Goal: Transaction & Acquisition: Purchase product/service

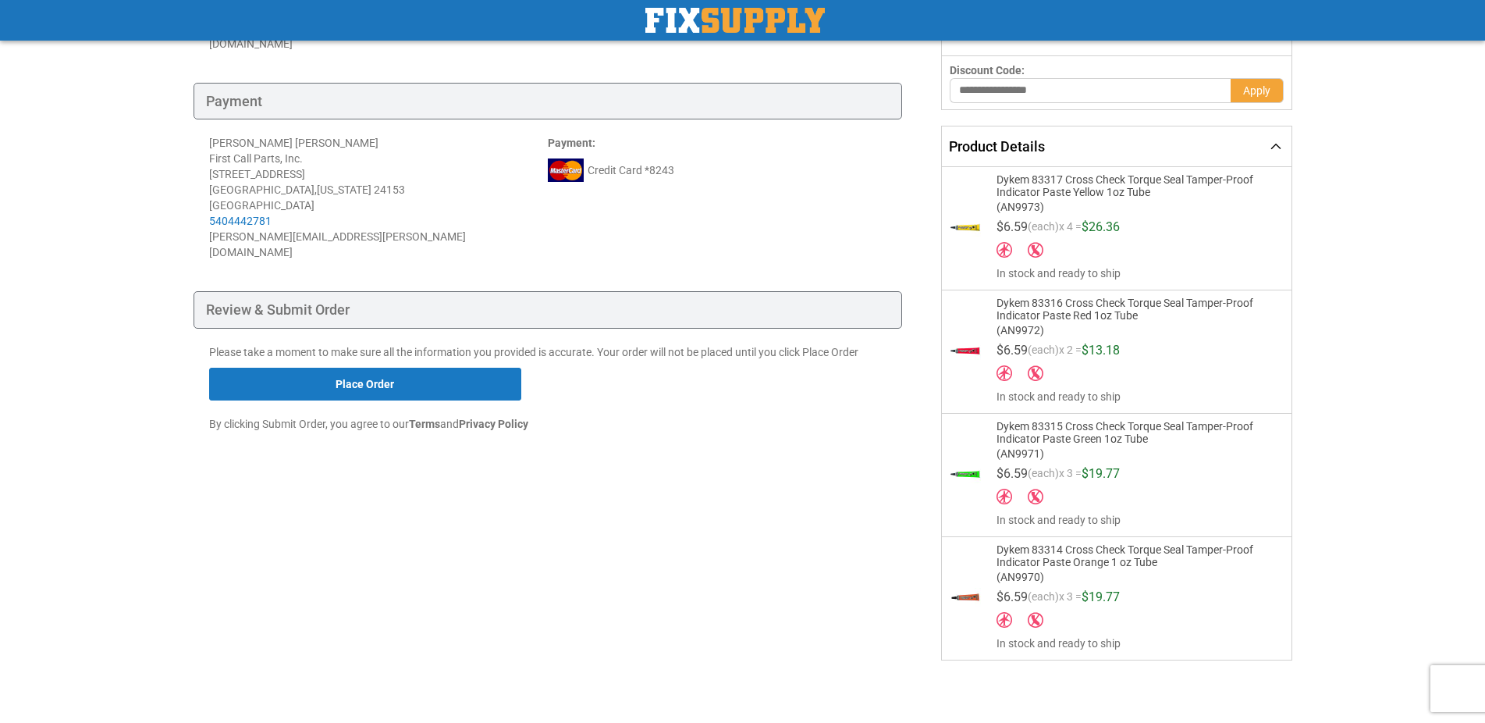
scroll to position [333, 0]
click at [1393, 325] on div "Toggle Nav Checkout Check Out Need help? Call 888-339-0681 Shipping Payment Rev…" at bounding box center [742, 199] width 1485 height 1047
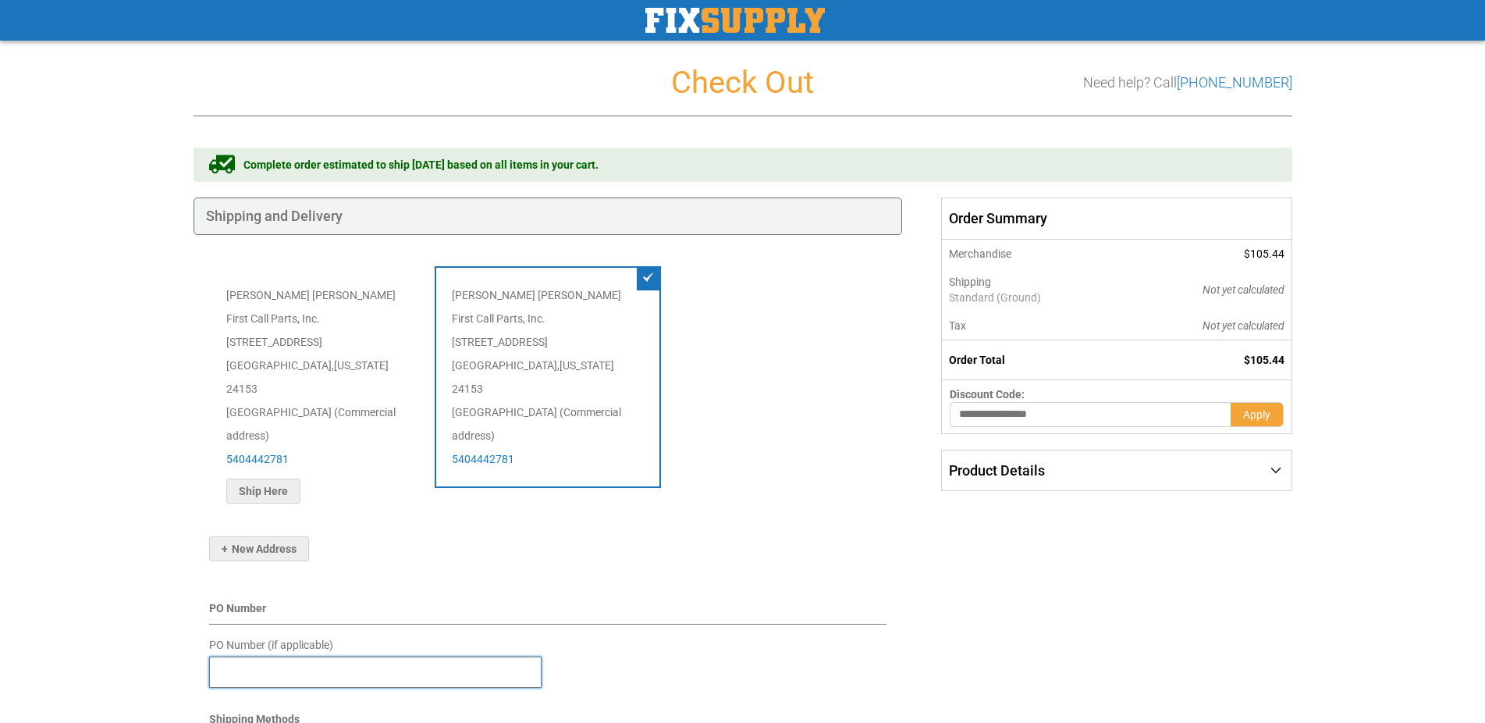
click at [254, 656] on input "PO Number (if applicable)" at bounding box center [375, 671] width 332 height 31
paste input "******"
type input "******"
click at [130, 617] on div "Toggle Nav Checkout Check Out Need help? Call 888-339-0681 Shipping Payment Rev…" at bounding box center [742, 537] width 1485 height 1075
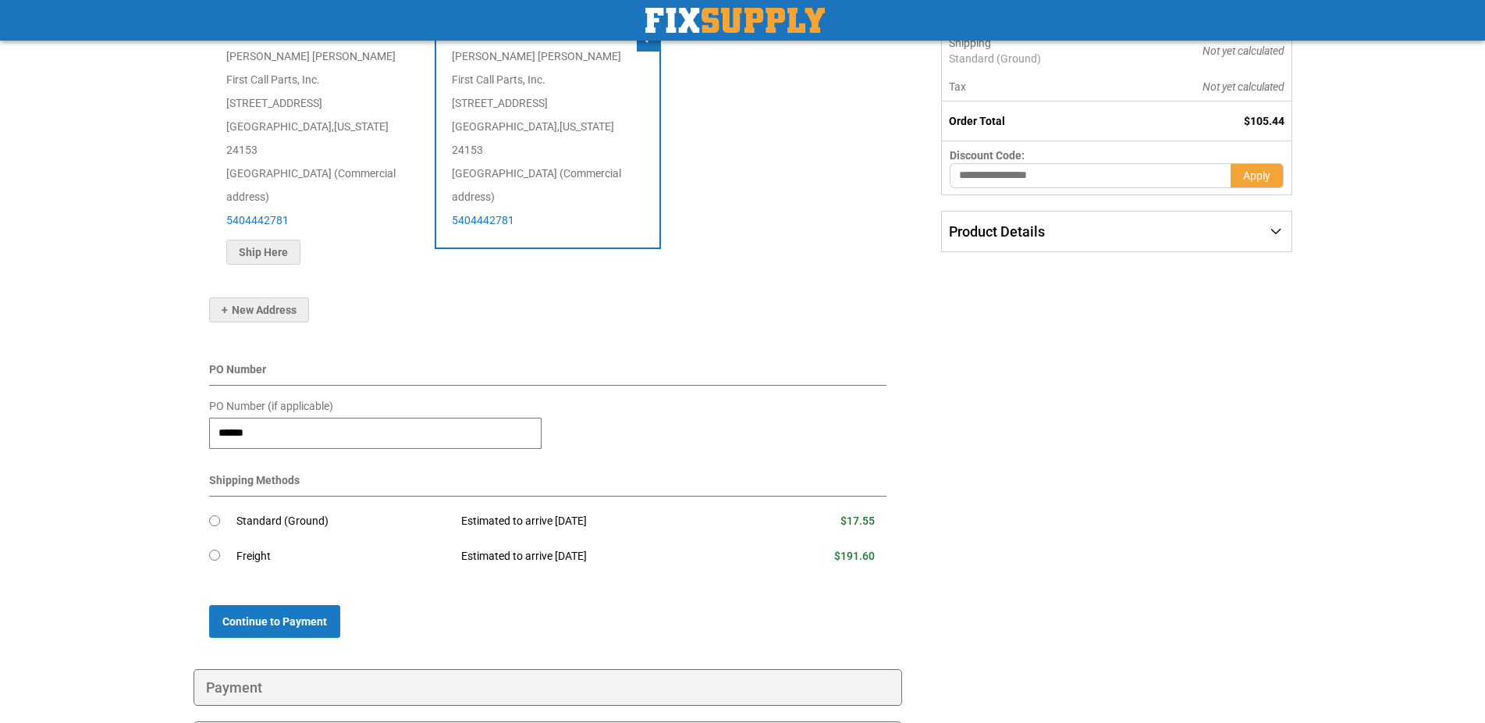
scroll to position [304, 0]
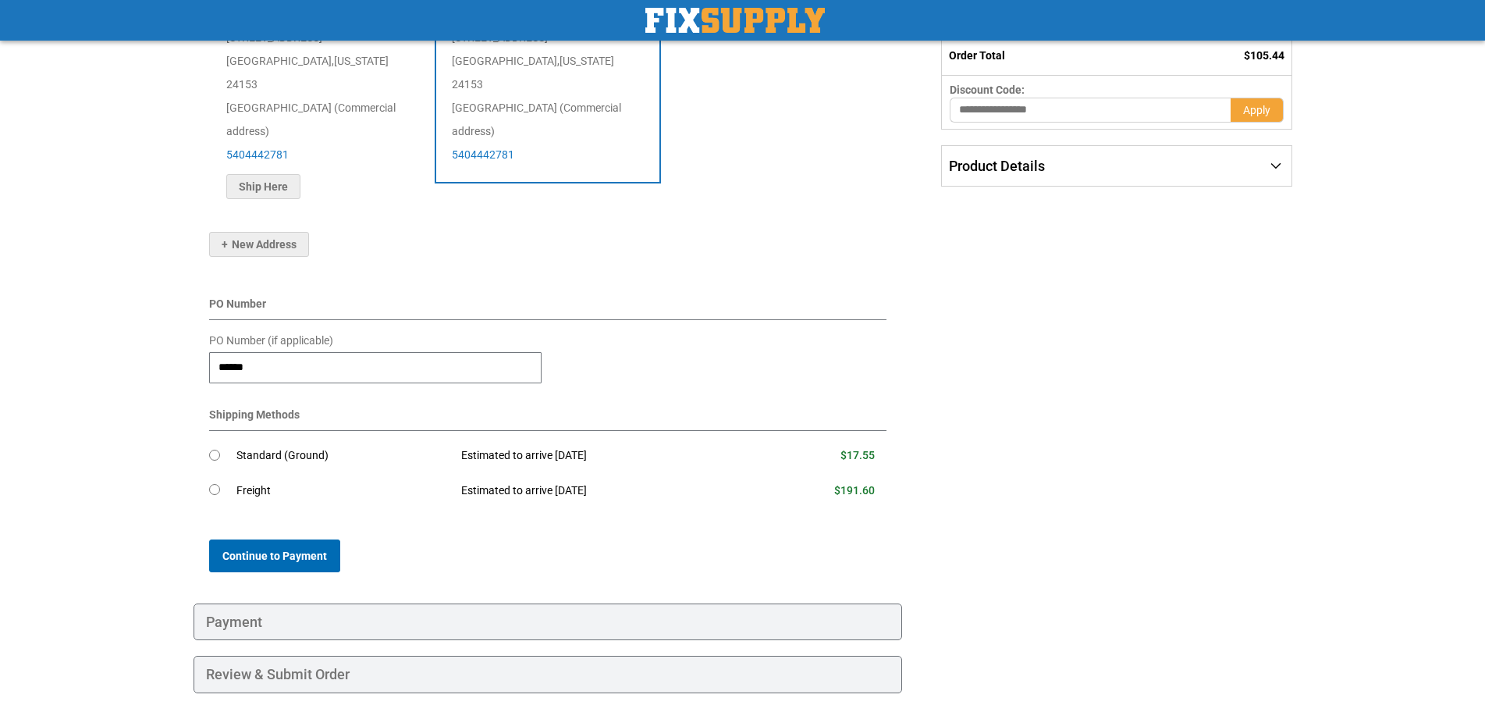
click at [261, 539] on button "Continue to Payment" at bounding box center [274, 555] width 131 height 33
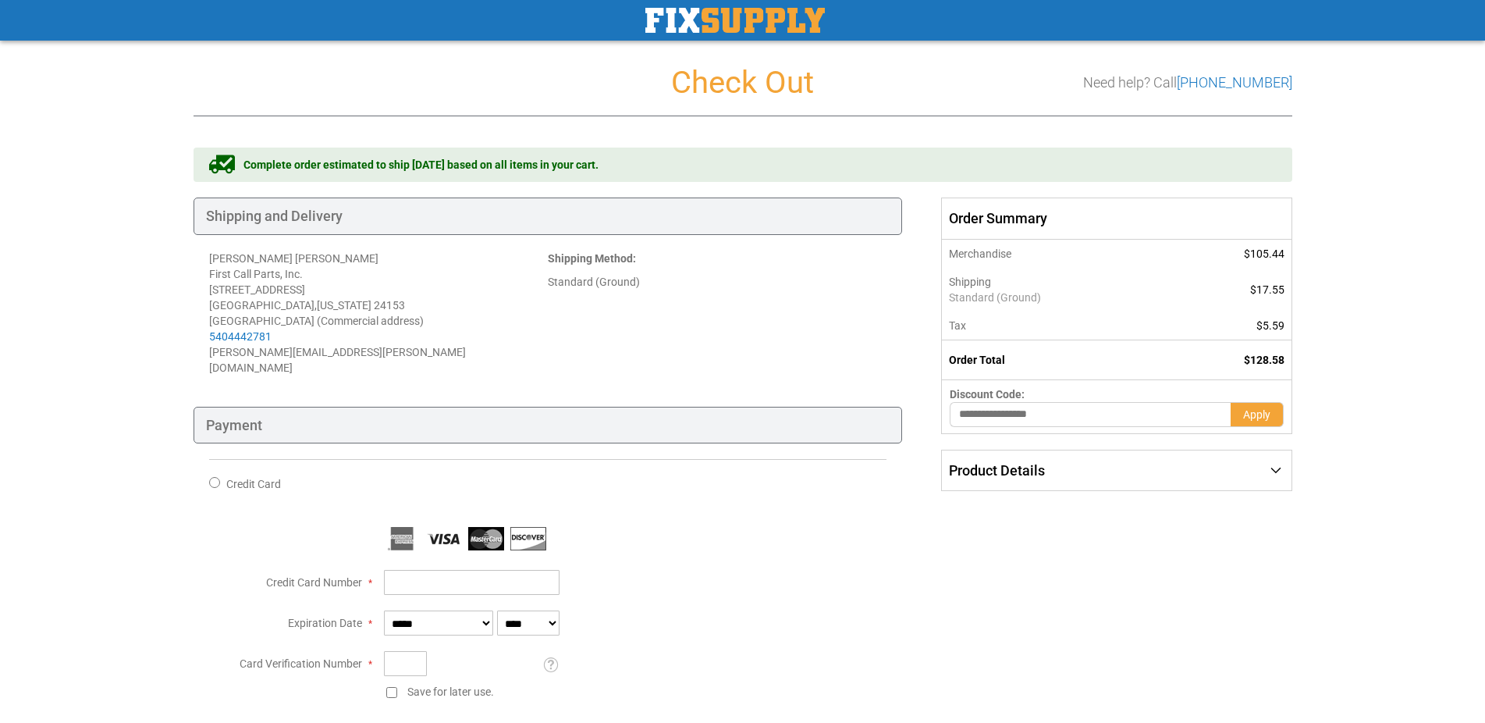
click at [1248, 516] on div "Shipping Payment Review & Submit Order Complete order estimated to ship Mon. Au…" at bounding box center [743, 700] width 1099 height 1107
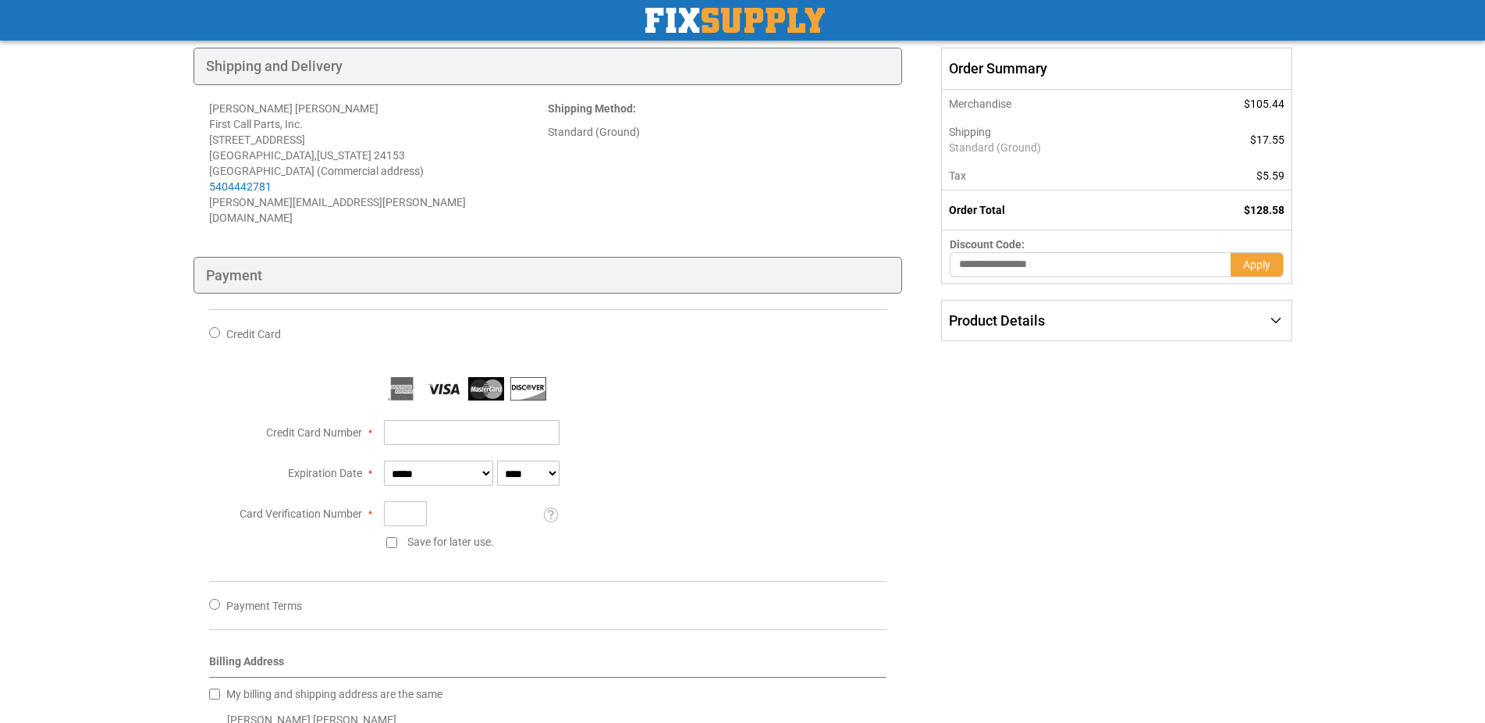
scroll to position [239, 0]
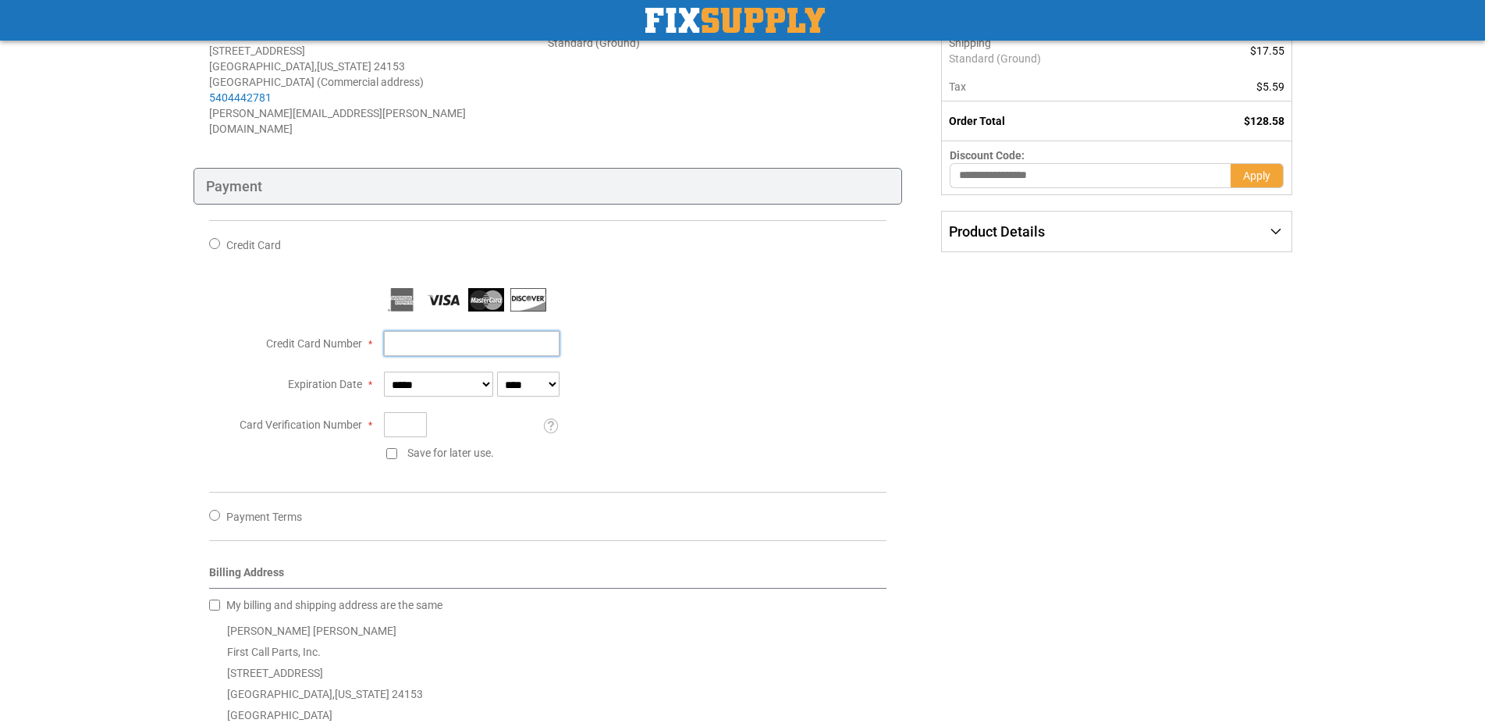
click at [504, 331] on input "Credit Card Number" at bounding box center [472, 343] width 176 height 25
type input "**********"
select select "*"
select select "****"
type input "**********"
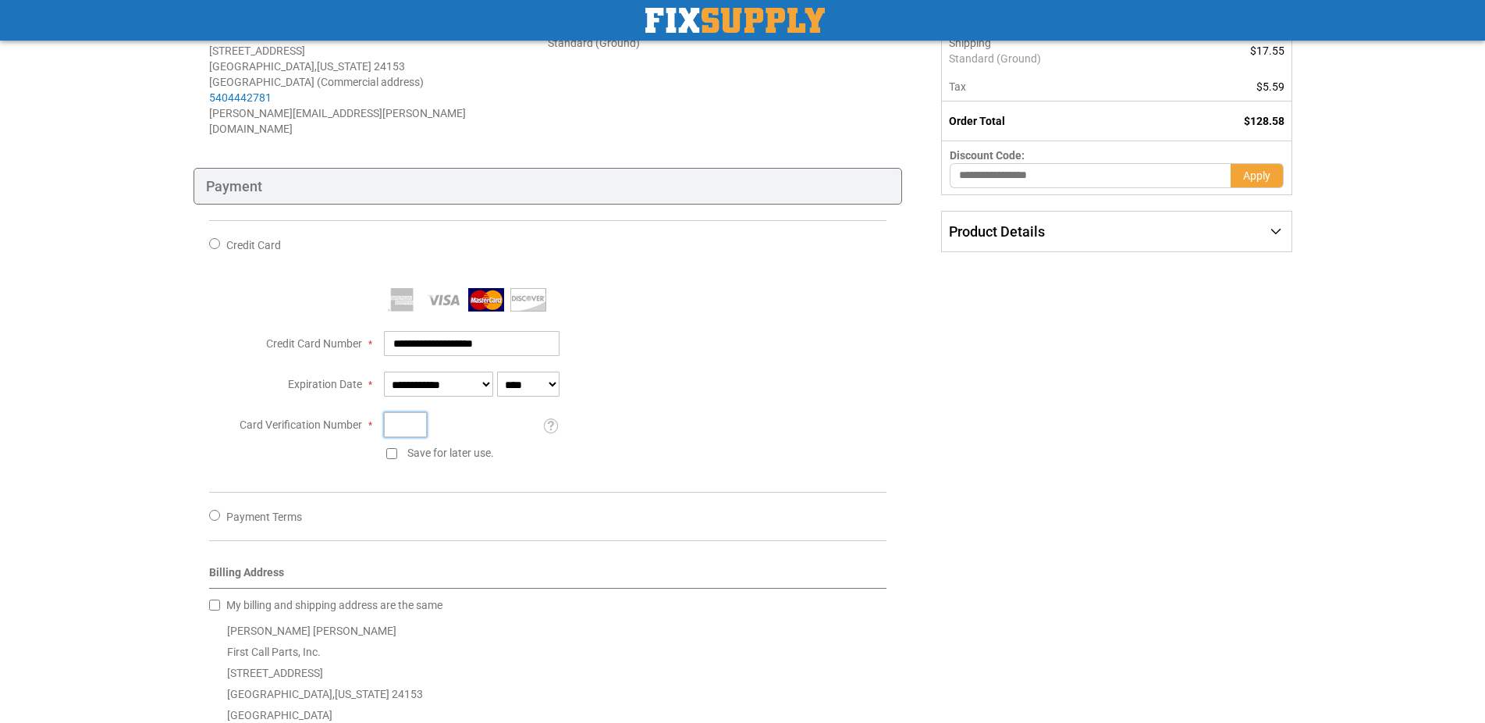
click at [412, 412] on input "Card Verification Number" at bounding box center [405, 424] width 43 height 25
type input "***"
click at [1043, 451] on div "Shipping Payment Review & Submit Order Complete order estimated to ship Mon. Au…" at bounding box center [743, 462] width 1099 height 1107
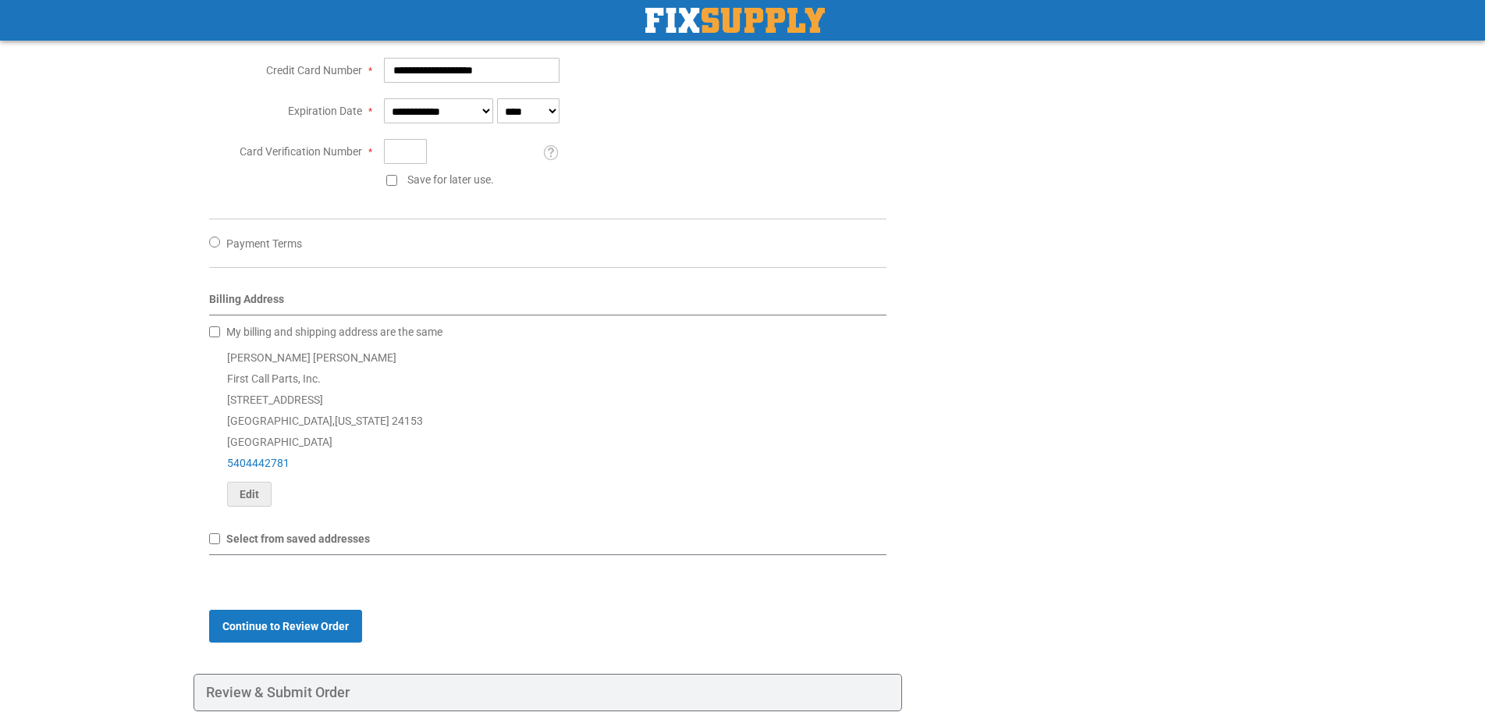
scroll to position [562, 0]
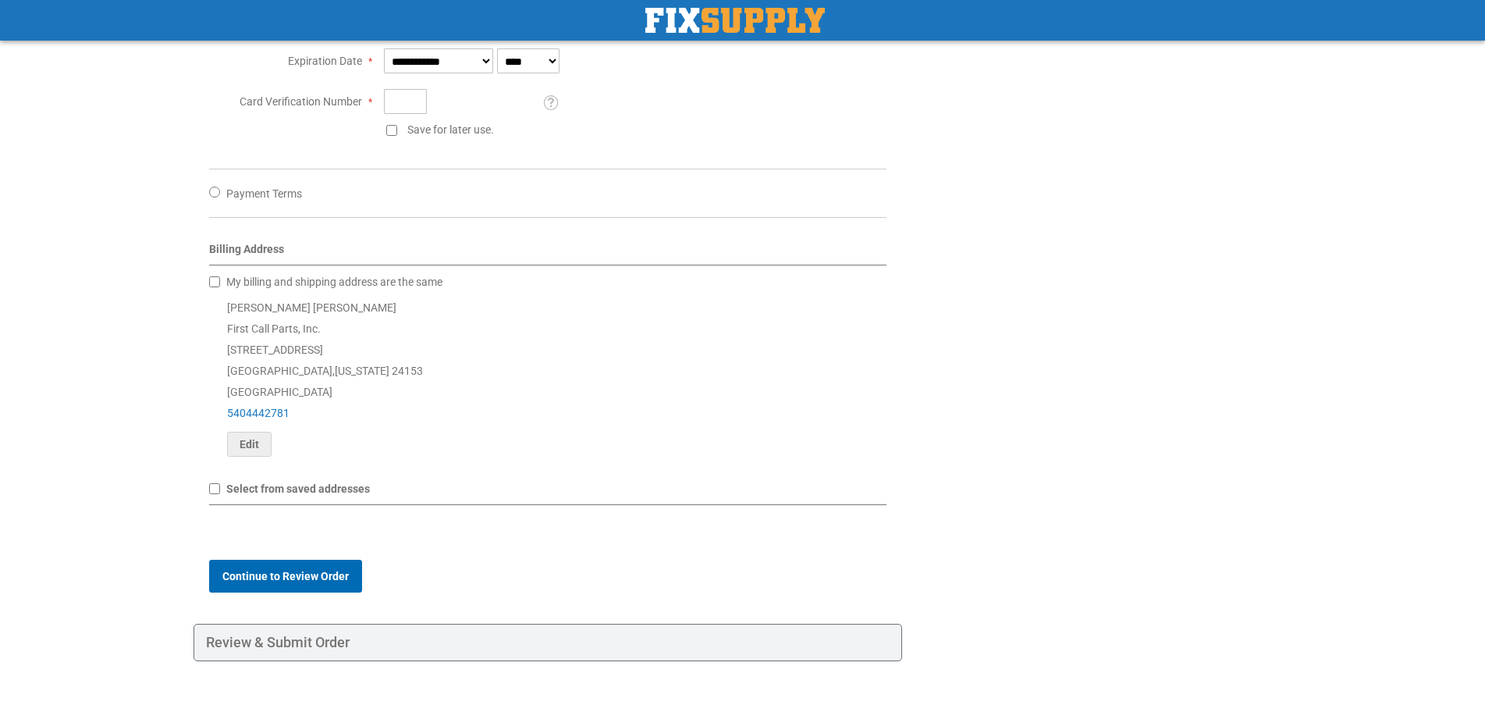
click at [295, 570] on span "Continue to Review Order" at bounding box center [285, 576] width 126 height 12
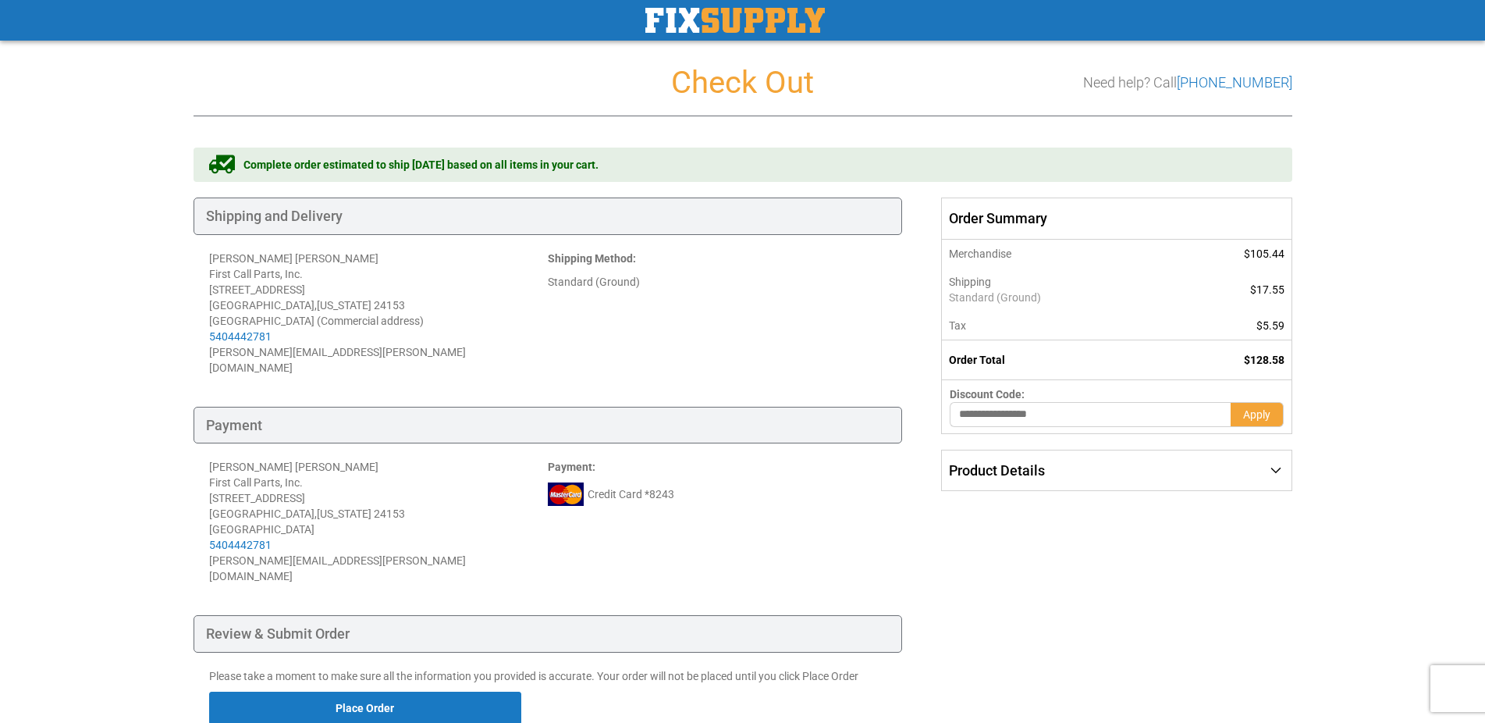
click at [1197, 575] on div "Shipping Payment Review & Submit Order Complete order estimated to ship Mon. Au…" at bounding box center [743, 478] width 1099 height 663
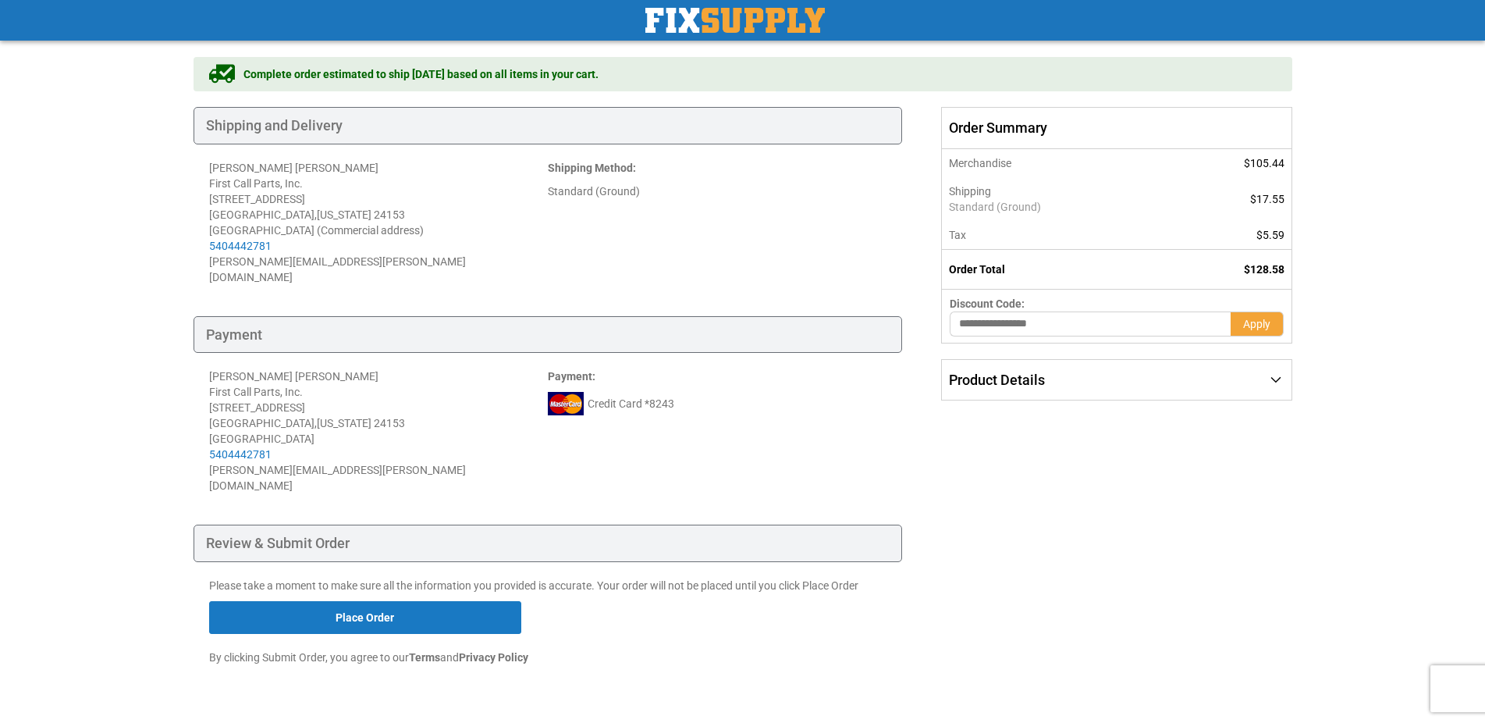
scroll to position [103, 0]
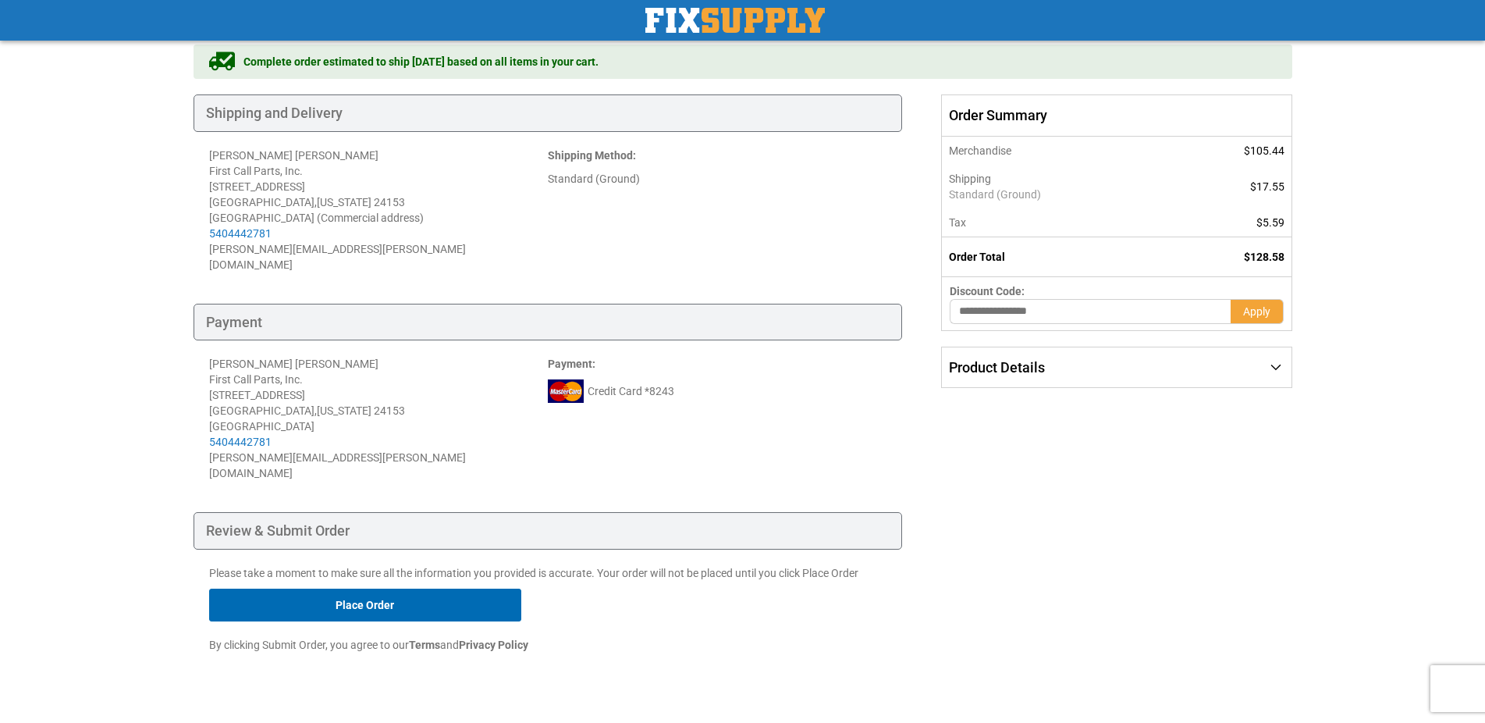
click at [375, 588] on button "Place Order" at bounding box center [365, 604] width 312 height 33
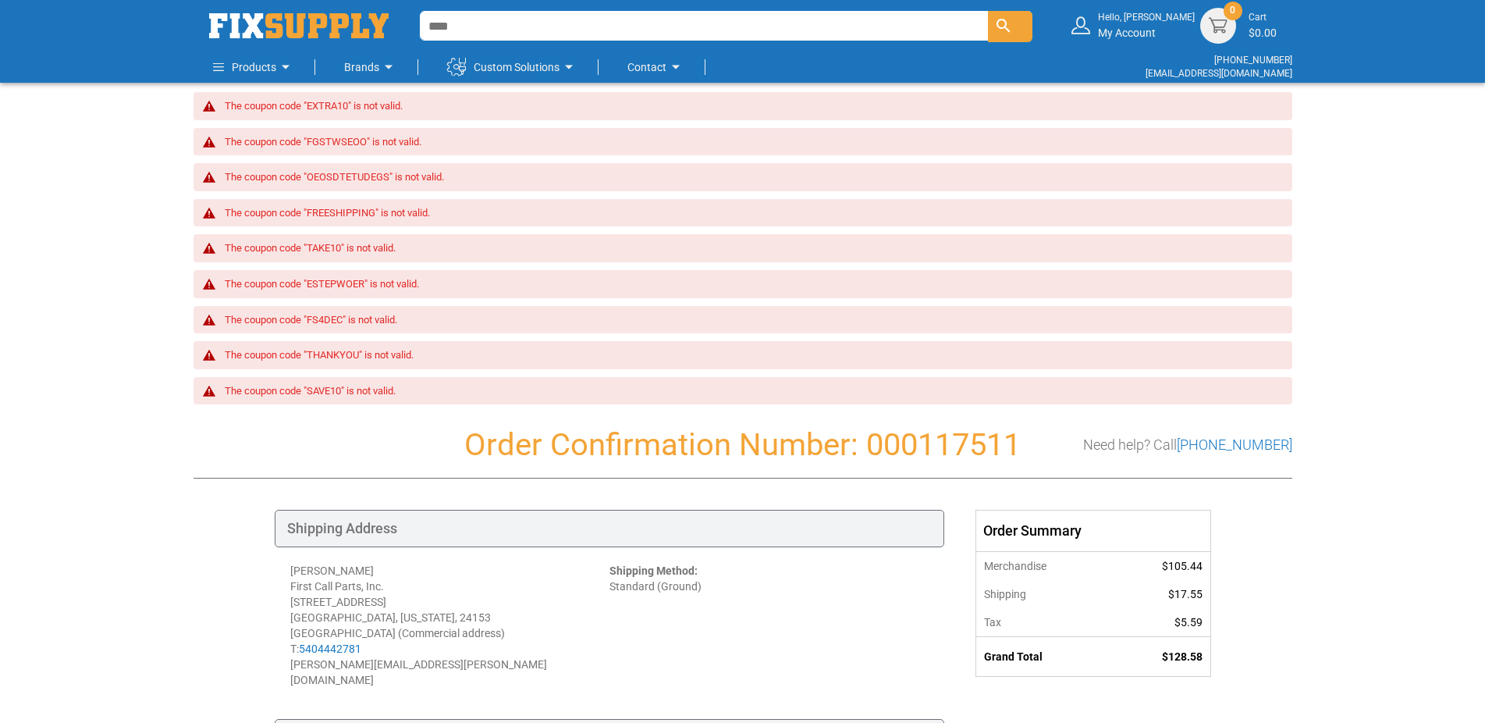
click at [975, 446] on h1 "Order Confirmation Number: 000117511" at bounding box center [743, 445] width 1099 height 34
copy h1 "000117511"
click at [1349, 237] on div "Toggle Nav Find Find Find Hello, Stephanie My Account Each 0 Cart $0.00" at bounding box center [742, 642] width 1485 height 1285
click at [1398, 300] on div "Toggle Nav Find Find Find Hello, Stephanie My Account Each 0 Cart $0.00" at bounding box center [742, 642] width 1485 height 1285
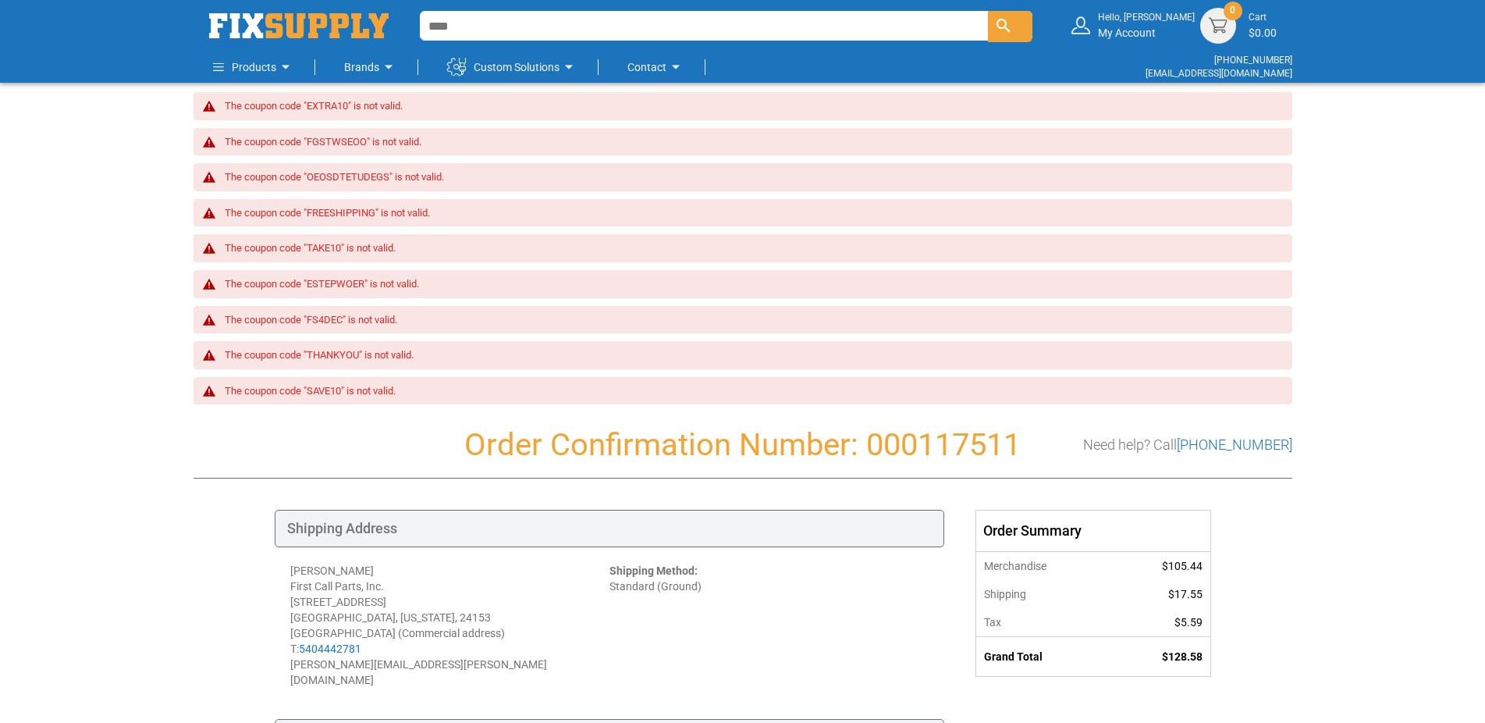
click at [1424, 157] on div "Toggle Nav Find Find Find Hello, Stephanie My Account Each 0 Cart $0.00" at bounding box center [742, 642] width 1485 height 1285
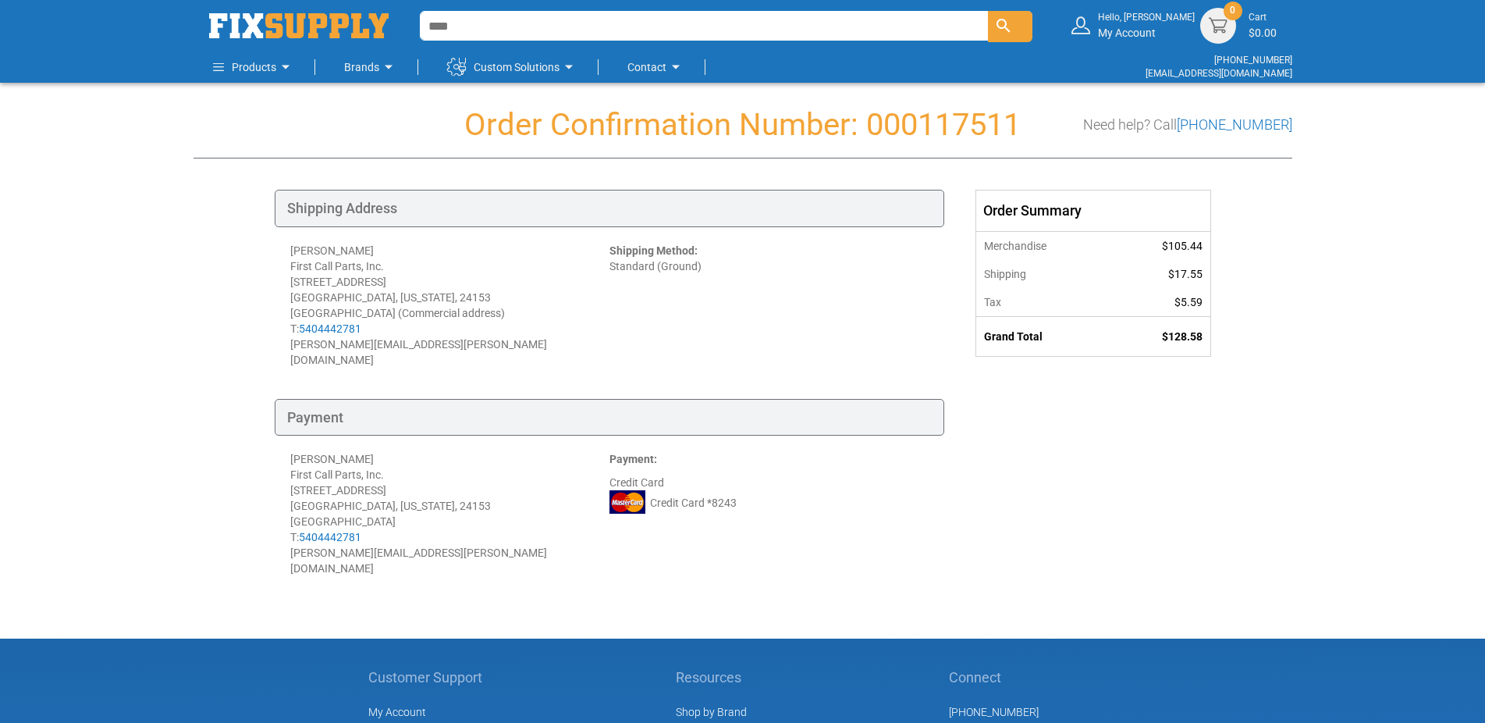
click at [1317, 302] on div "Toggle Nav Find Find Find Hello, Stephanie My Account Each 0 Cart $0.00" at bounding box center [742, 482] width 1485 height 964
click at [977, 336] on th "Grand Total" at bounding box center [1044, 336] width 136 height 40
click at [1152, 30] on div "Hello, [PERSON_NAME] My Account" at bounding box center [1146, 25] width 97 height 29
click at [1157, 30] on div "Hello, [PERSON_NAME] My Account" at bounding box center [1146, 25] width 97 height 29
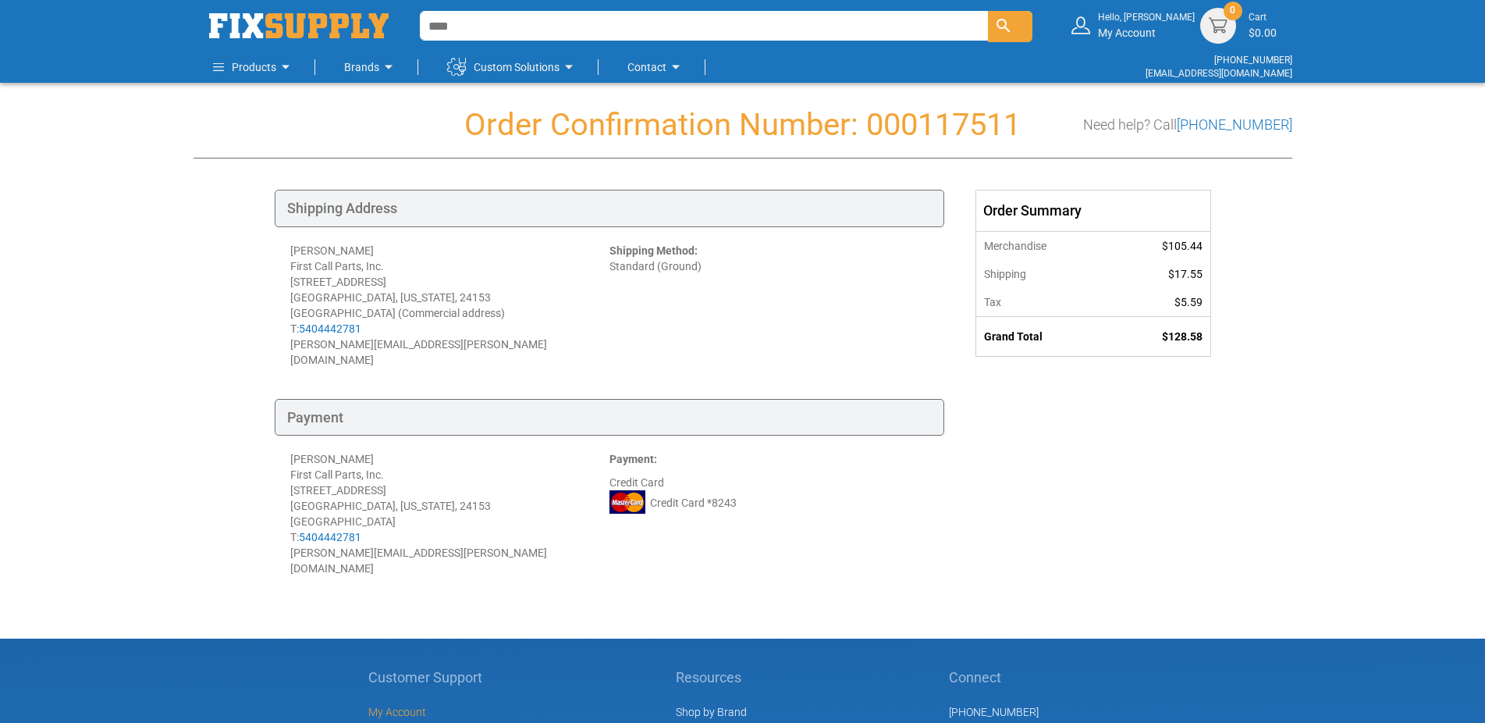
click at [399, 705] on span "My Account" at bounding box center [397, 711] width 58 height 12
click at [646, 32] on input "Find" at bounding box center [726, 26] width 613 height 30
type input "*****"
click at [646, 32] on input "Find" at bounding box center [726, 26] width 613 height 30
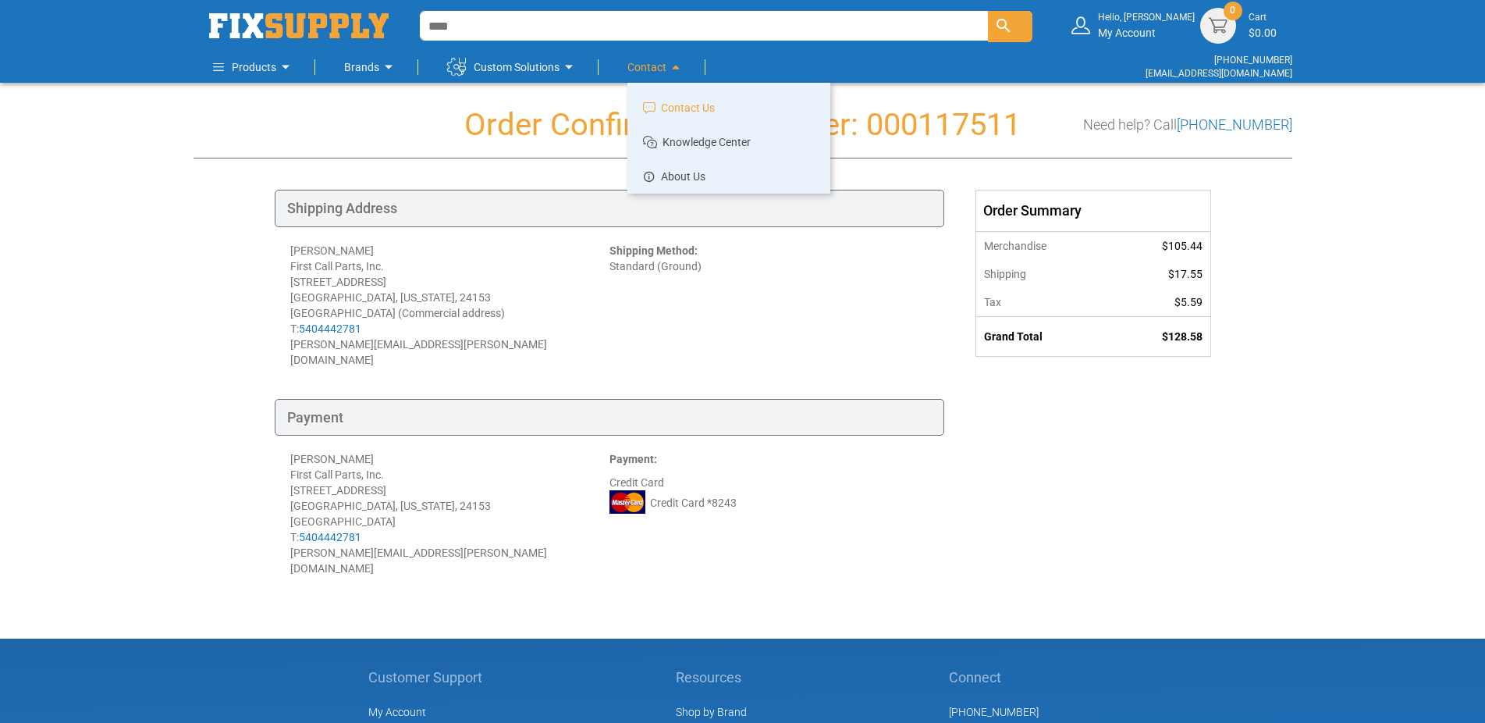
click at [665, 109] on span "Contact Us" at bounding box center [688, 108] width 54 height 16
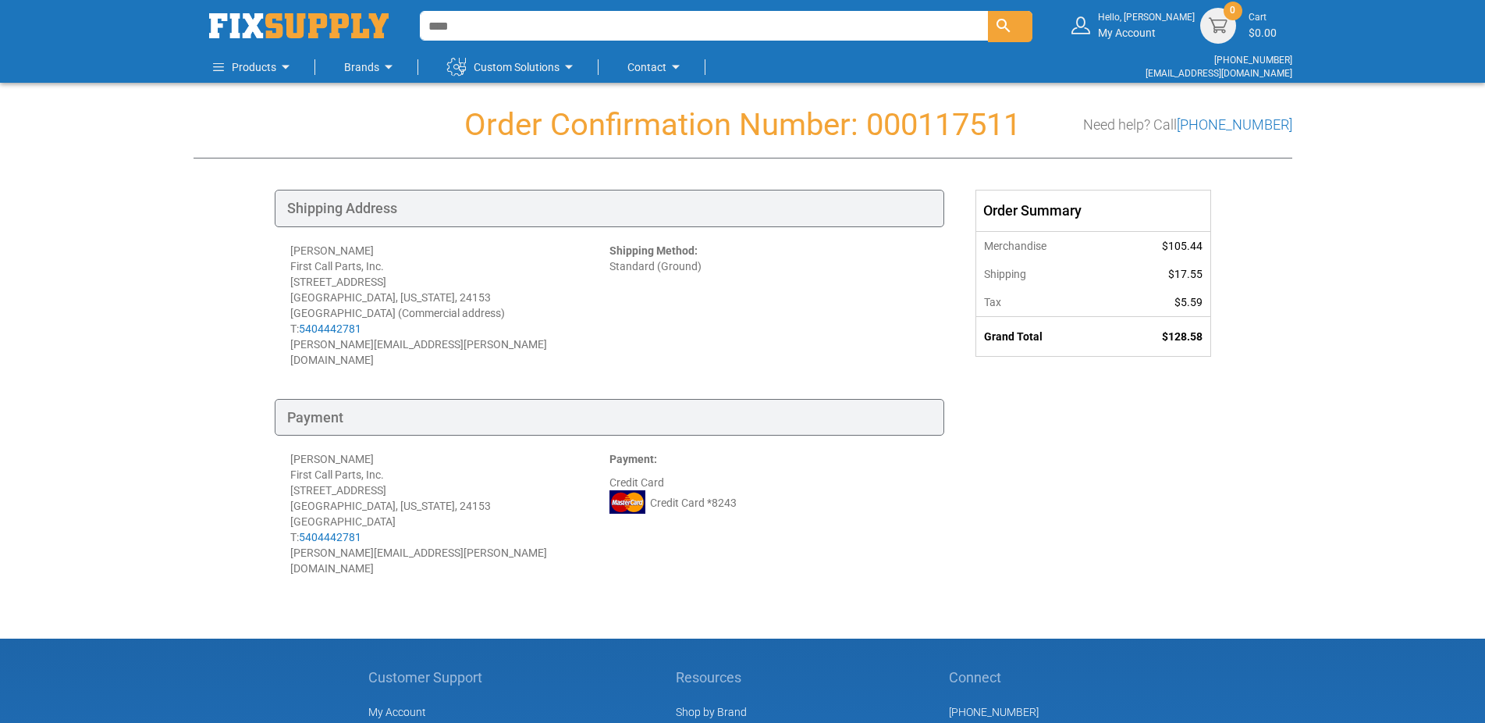
click at [1124, 534] on div "Shipping Address [PERSON_NAME] First Call Parts, Inc. [STREET_ADDRESS] [GEOGRAP…" at bounding box center [743, 399] width 936 height 418
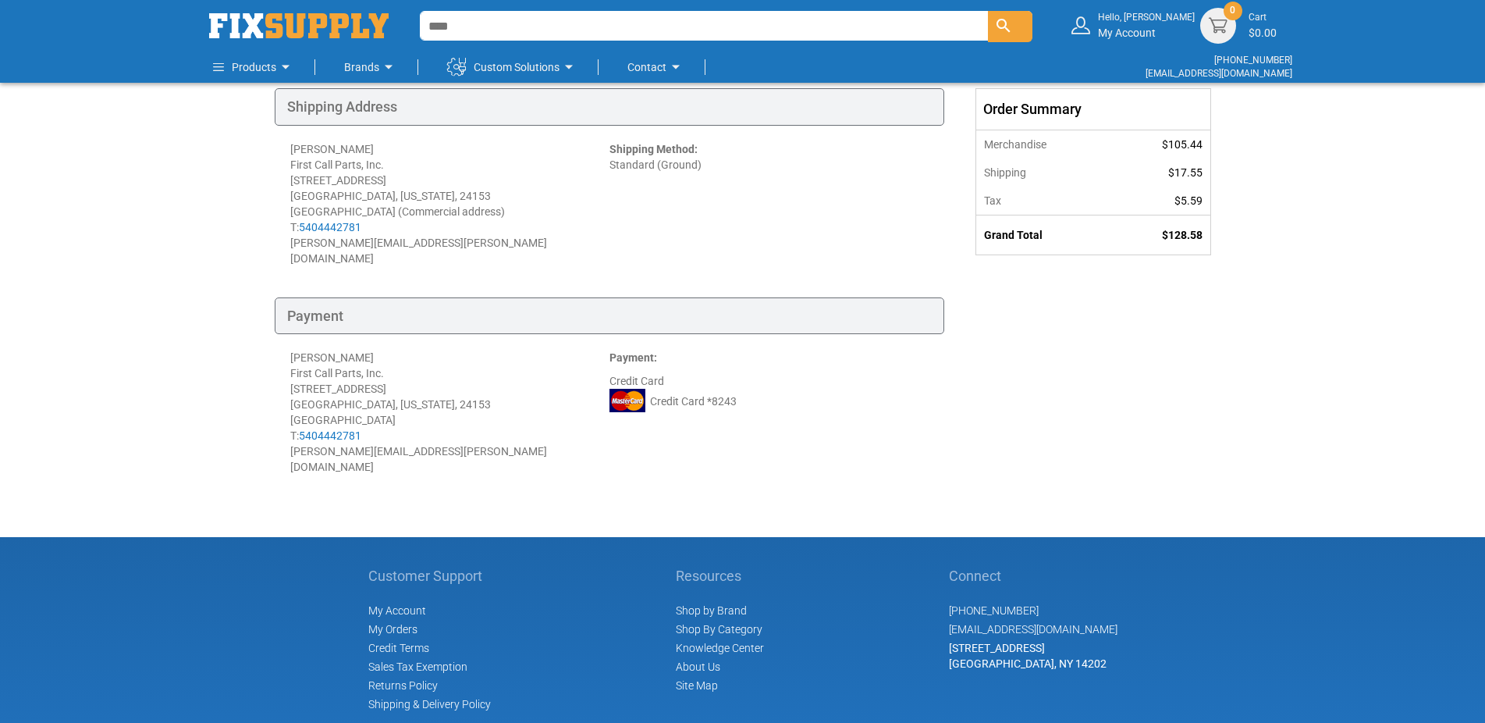
scroll to position [159, 0]
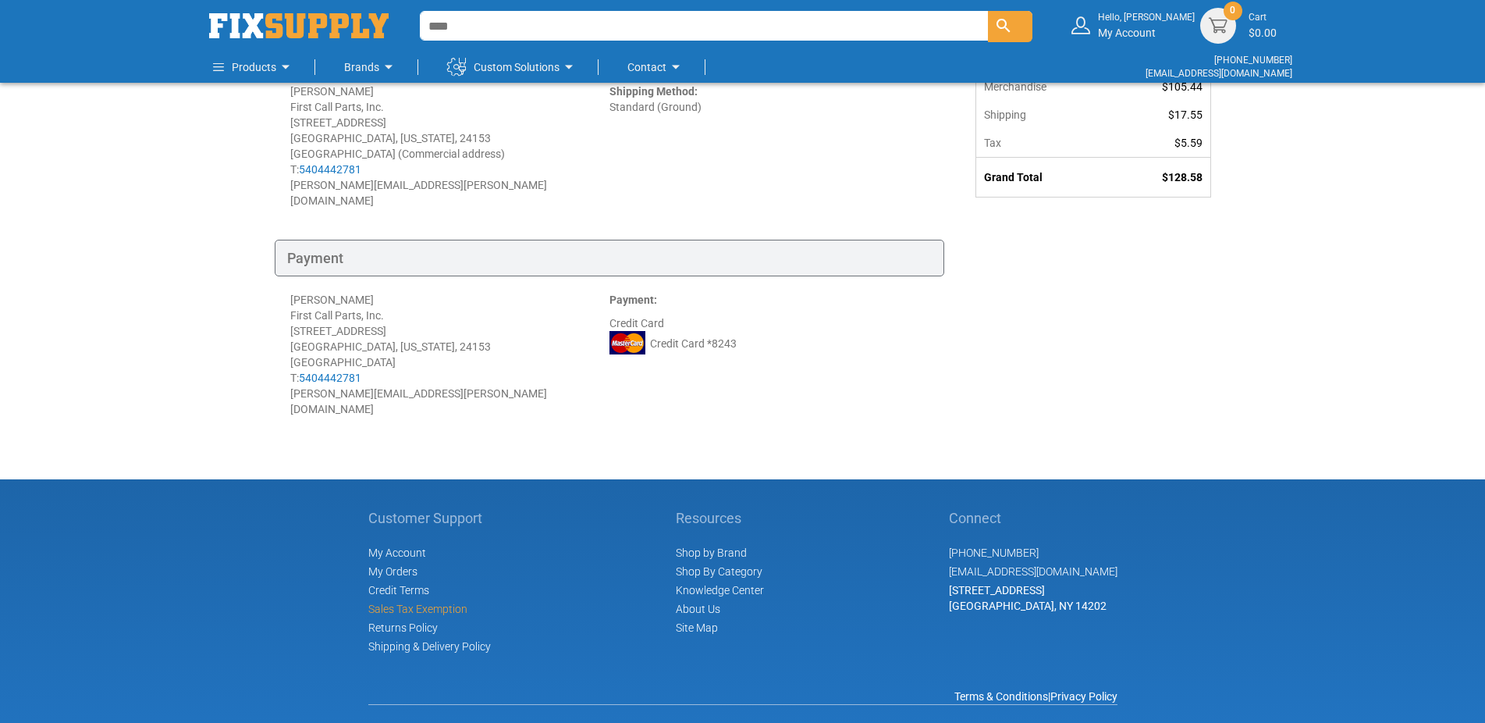
click at [461, 602] on span "Sales Tax Exemption" at bounding box center [417, 608] width 99 height 12
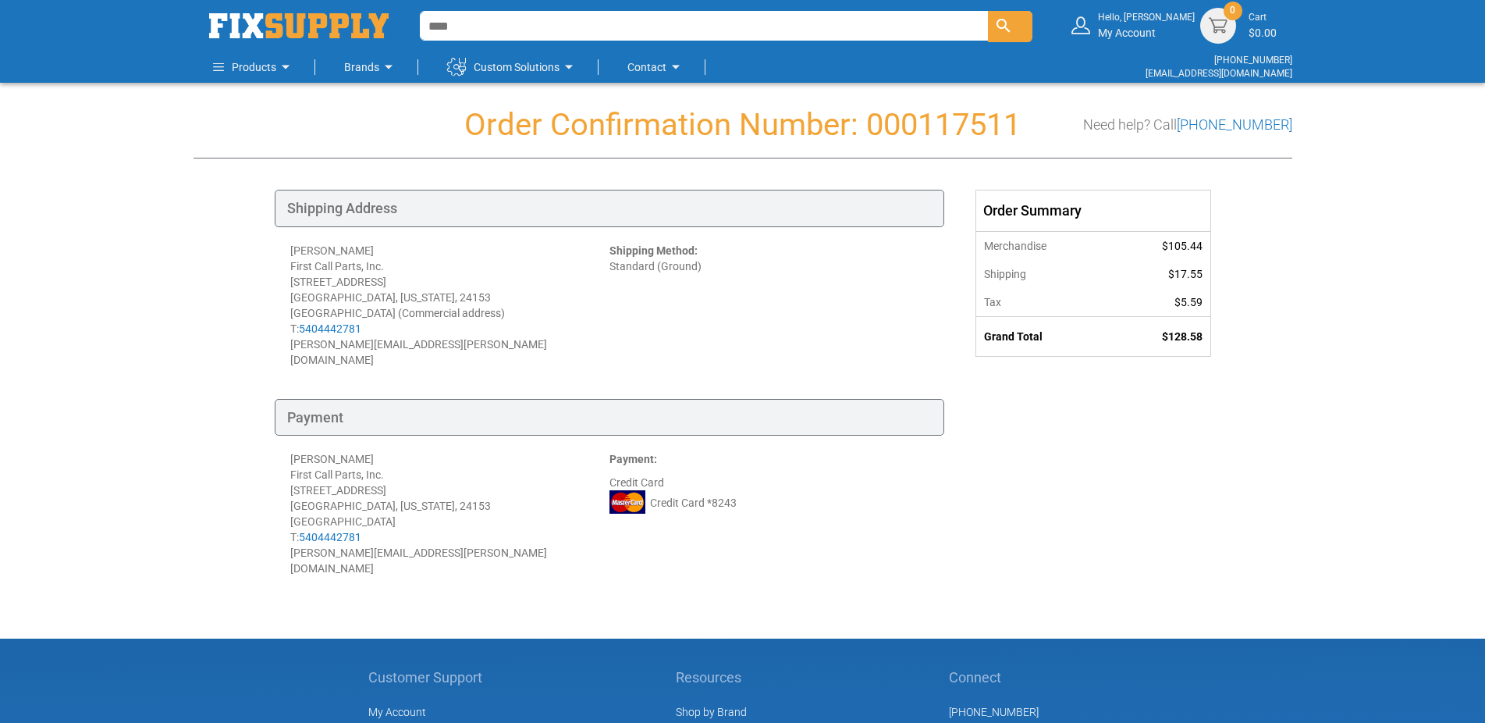
scroll to position [211, 0]
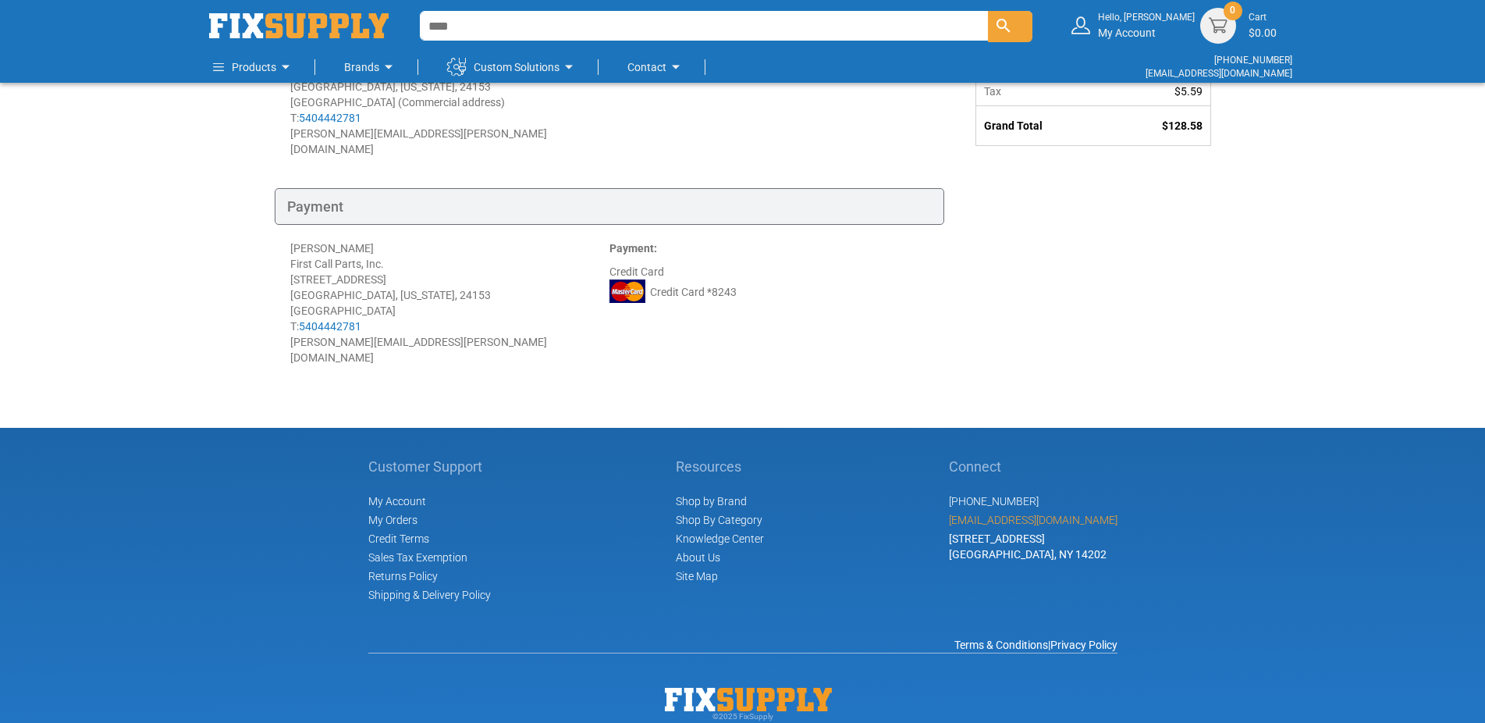
click at [1034, 514] on link "[EMAIL_ADDRESS][DOMAIN_NAME]" at bounding box center [1033, 520] width 169 height 12
click at [1185, 34] on div "Hello, Stephanie My Account" at bounding box center [1146, 25] width 97 height 29
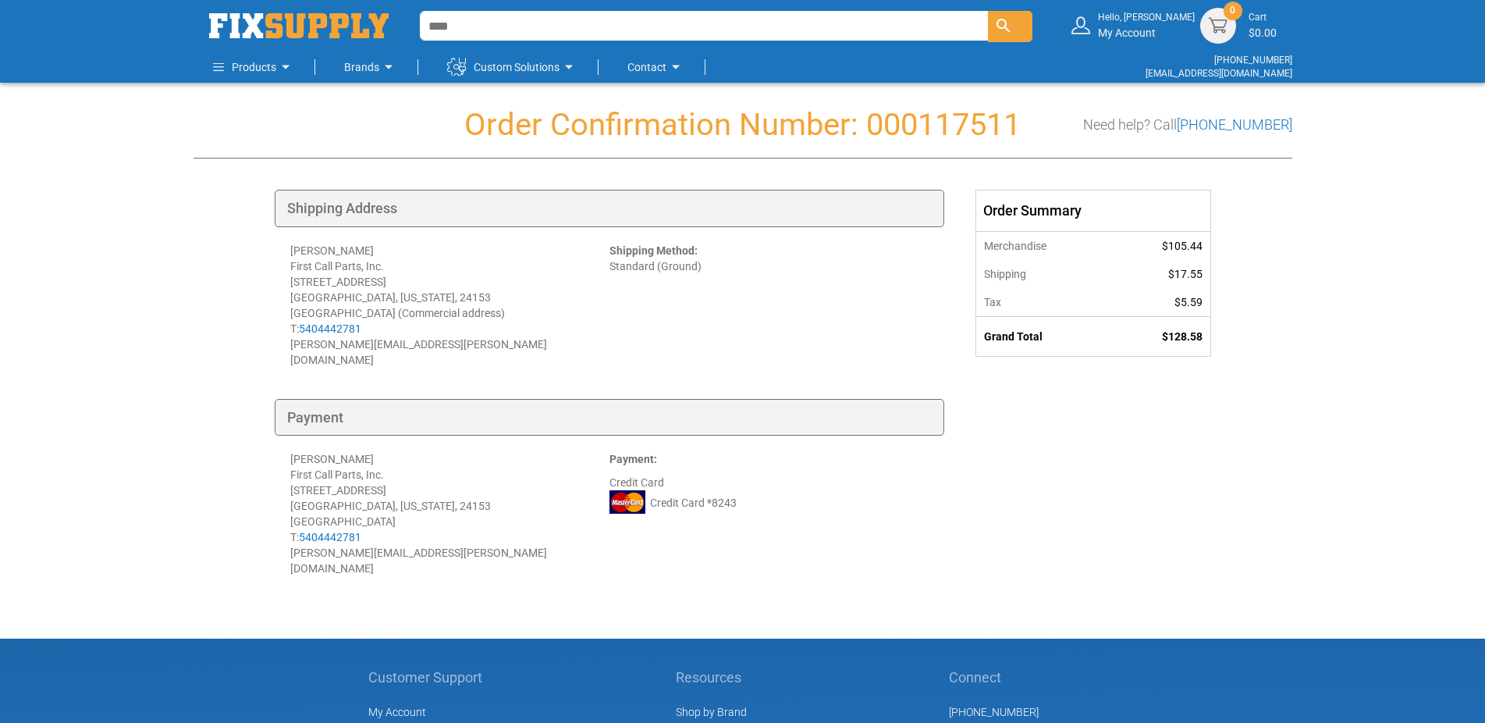
click at [1060, 530] on div "Shipping Address Stephanie Stafford First Call Parts, Inc. 1250 Southside Drive…" at bounding box center [743, 399] width 936 height 418
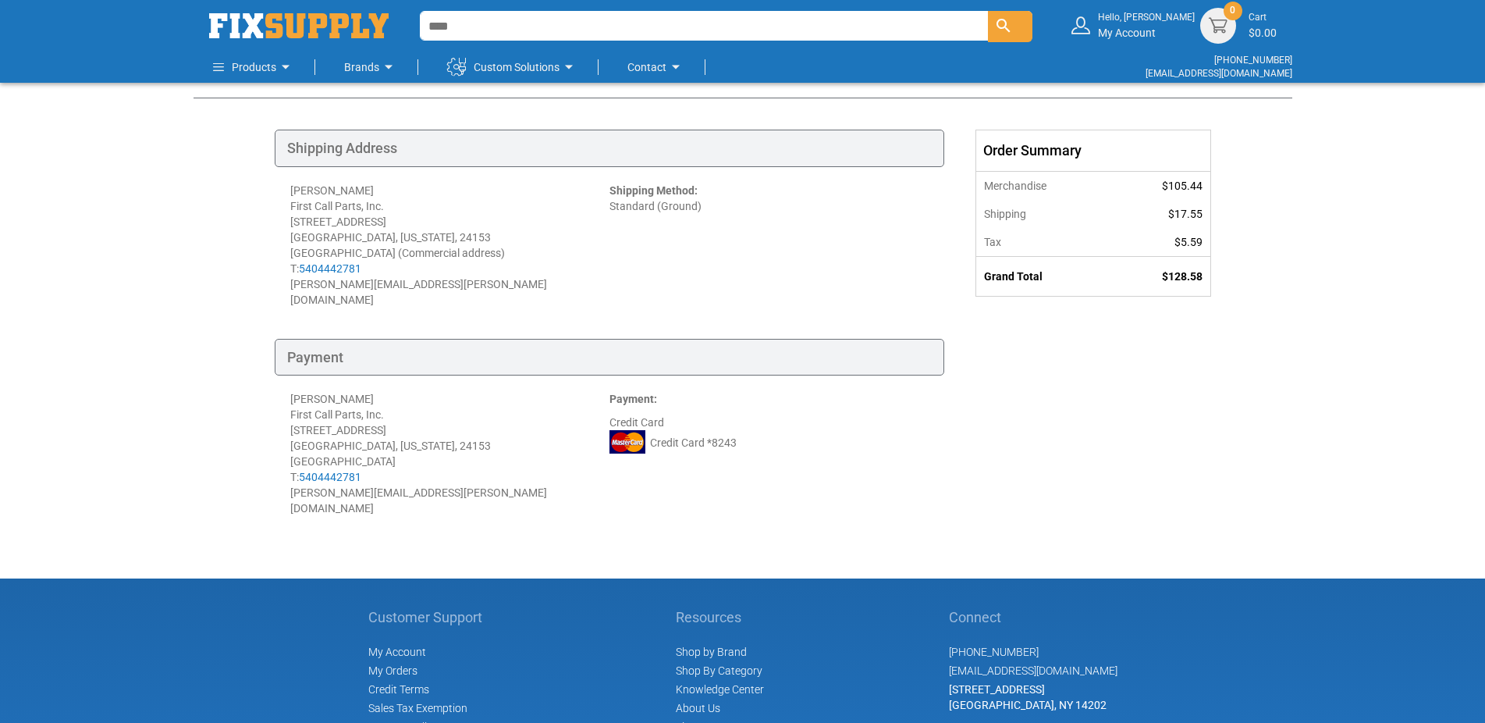
scroll to position [80, 0]
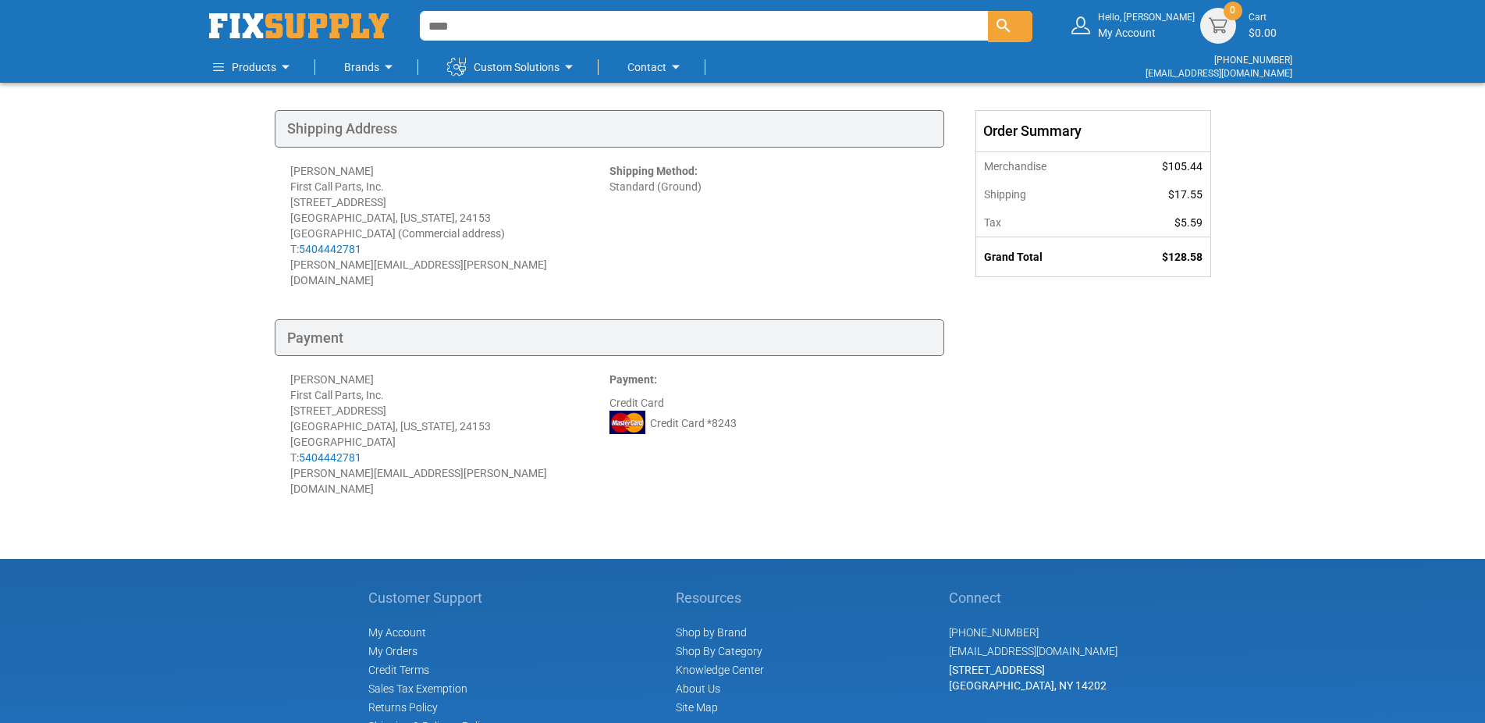
click at [130, 578] on footer "Customer Support My Account My Orders Credit Terms Sales Tax Exemption Returns …" at bounding box center [742, 721] width 1485 height 325
click at [300, 597] on footer "Customer Support My Account My Orders Credit Terms Sales Tax Exemption Returns …" at bounding box center [742, 721] width 1485 height 325
click at [1175, 23] on small "Hello, [PERSON_NAME]" at bounding box center [1146, 17] width 97 height 13
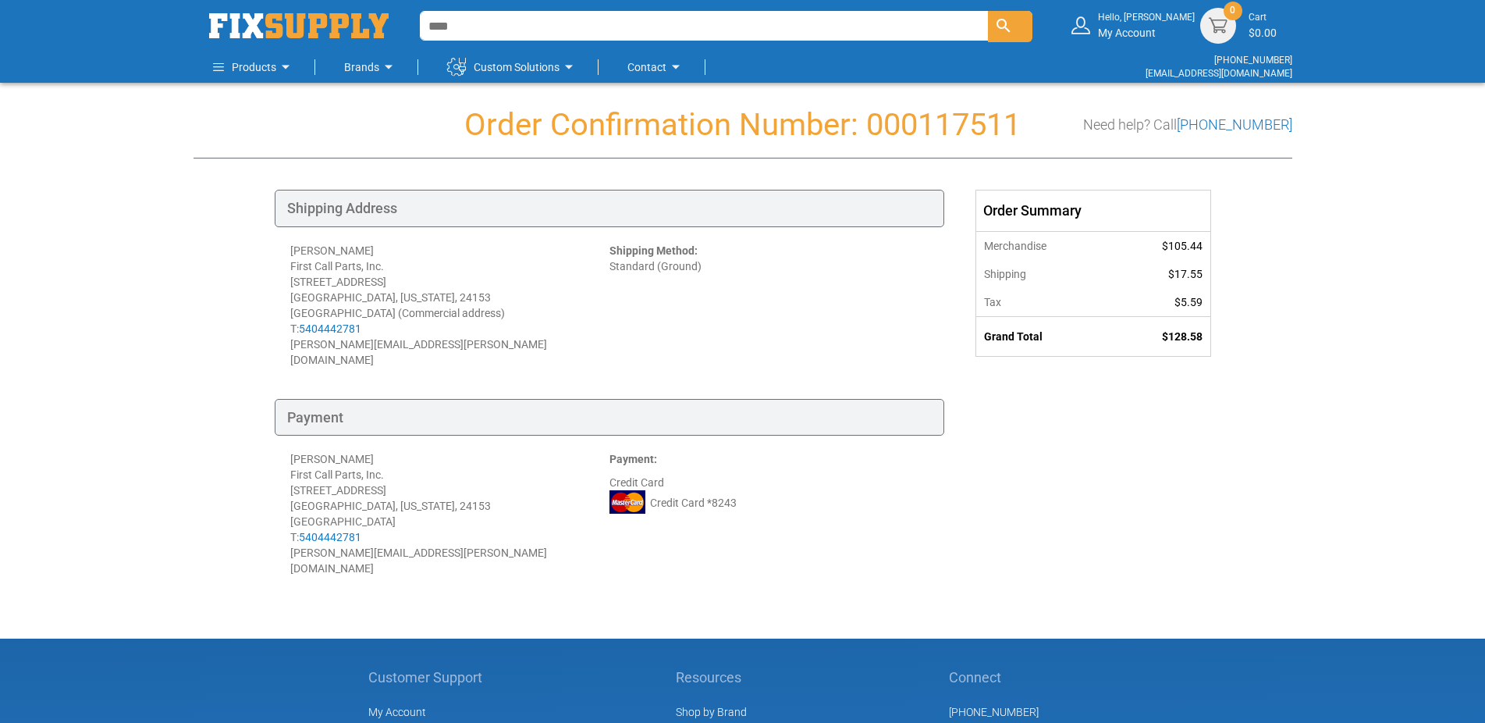
click at [1153, 28] on div "Hello, Stephanie My Account" at bounding box center [1146, 25] width 97 height 29
click at [1153, 29] on div "Hello, My Account" at bounding box center [1157, 25] width 58 height 29
click at [1259, 71] on link "[EMAIL_ADDRESS][DOMAIN_NAME]" at bounding box center [1219, 73] width 147 height 11
click at [292, 23] on img "store logo" at bounding box center [298, 25] width 179 height 25
click at [1331, 124] on div "Toggle Nav Find Find Find Hello, [PERSON_NAME] My Account Each 0 Cart $0.00" at bounding box center [742, 482] width 1485 height 964
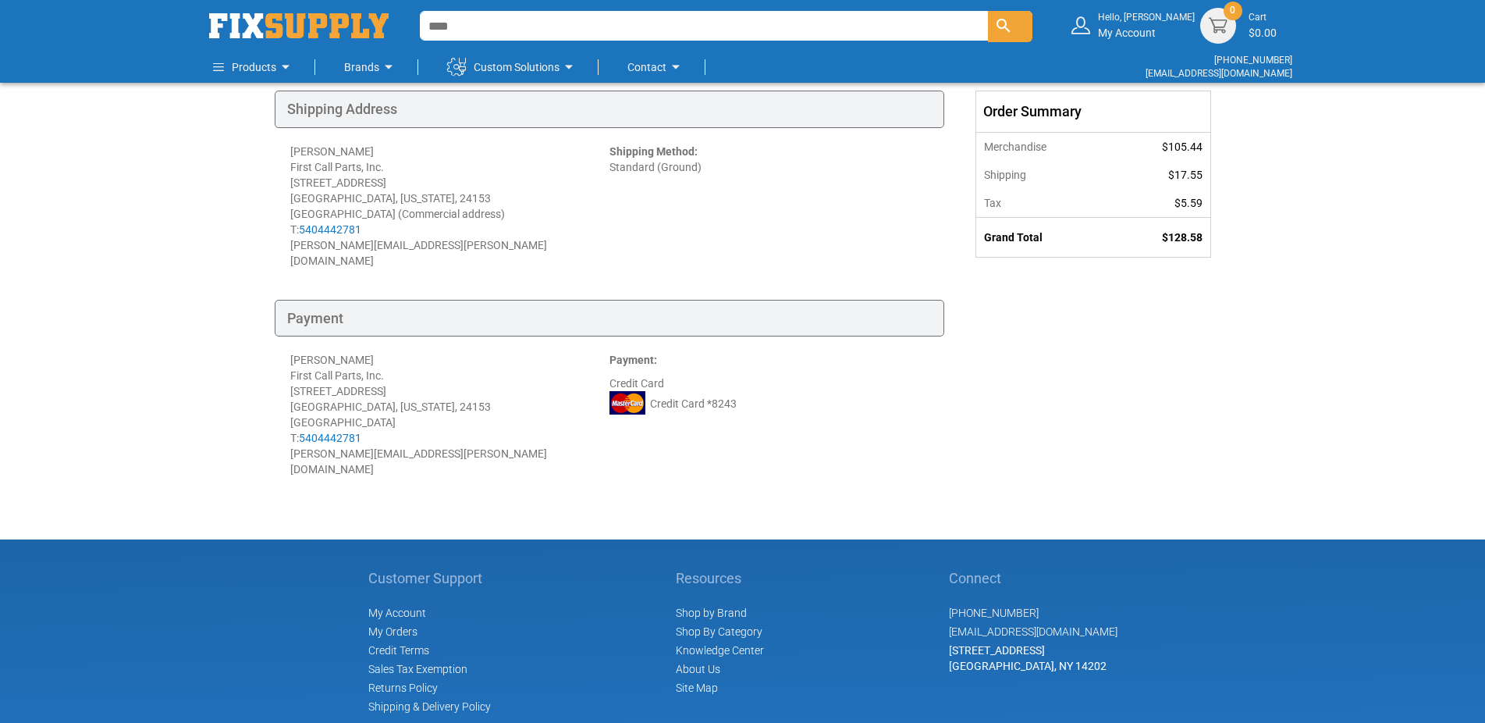
scroll to position [211, 0]
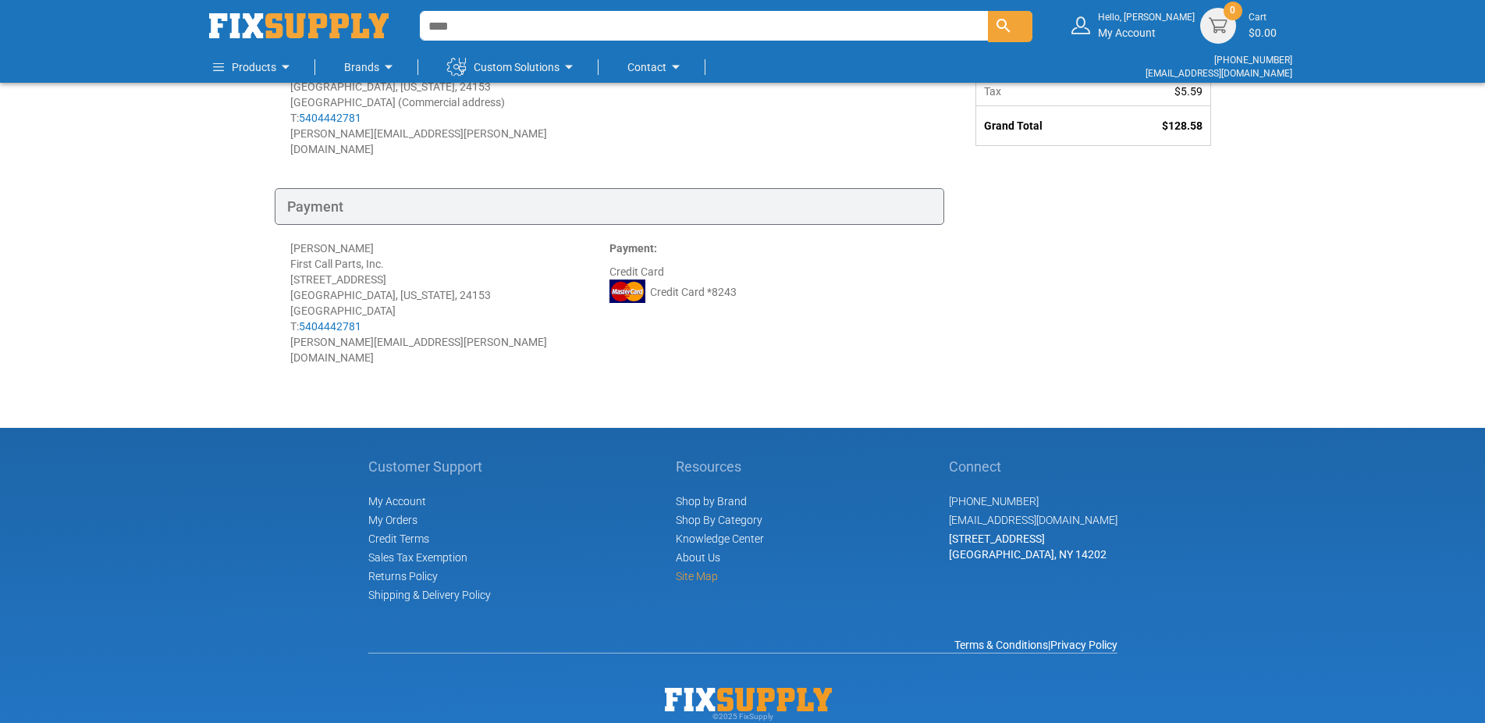
click at [704, 570] on link "Site Map" at bounding box center [697, 576] width 42 height 12
